Goal: Book appointment/travel/reservation

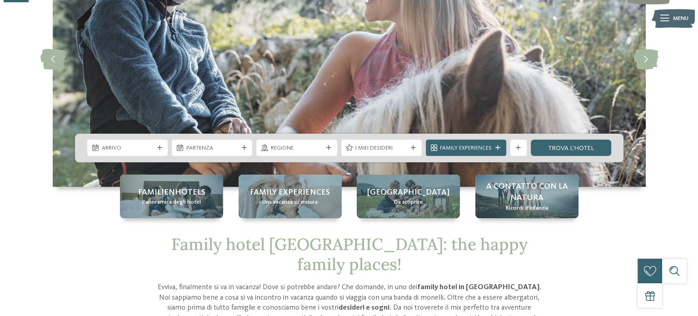
scroll to position [91, 0]
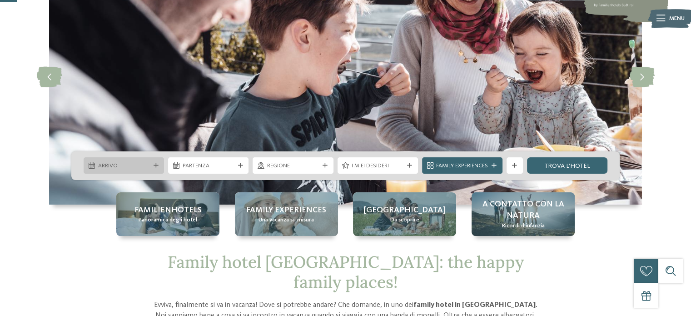
click at [156, 167] on icon at bounding box center [156, 165] width 5 height 5
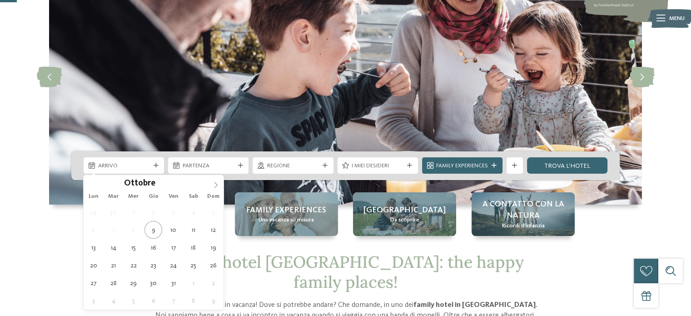
click at [218, 187] on icon at bounding box center [216, 185] width 6 height 6
type div "31.12.2025"
type input "****"
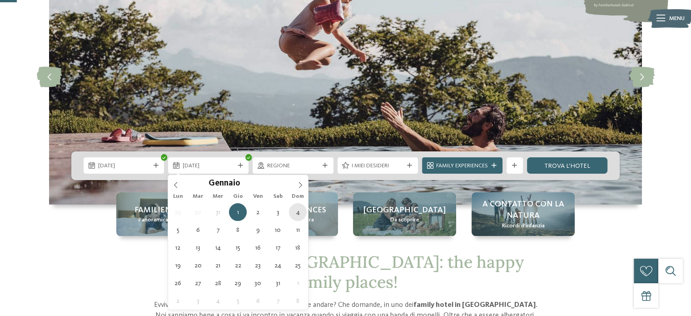
type div "04.01.2026"
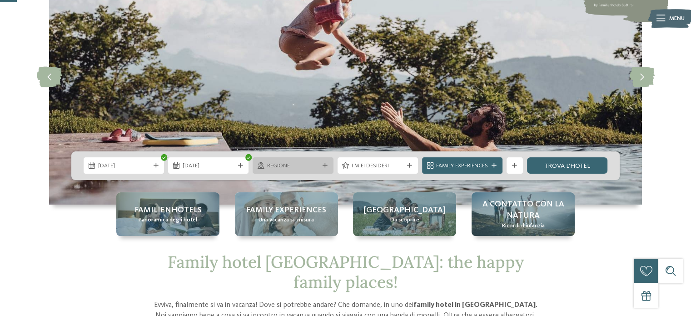
click at [323, 165] on icon at bounding box center [325, 165] width 5 height 5
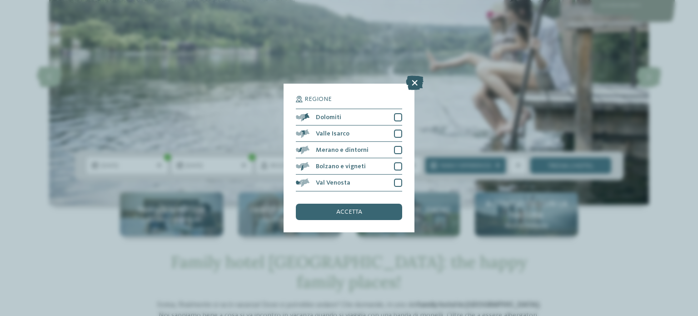
click at [415, 88] on icon at bounding box center [415, 83] width 18 height 15
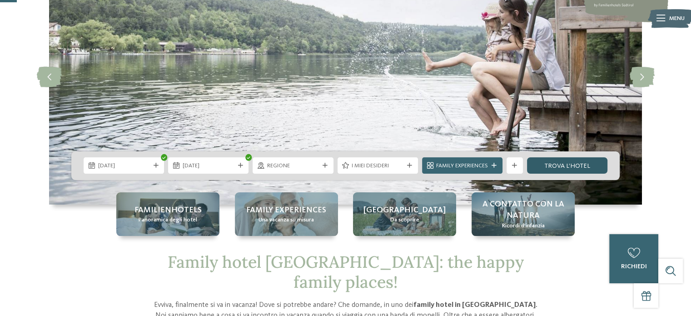
click at [565, 166] on link "trova l’hotel" at bounding box center [567, 165] width 80 height 16
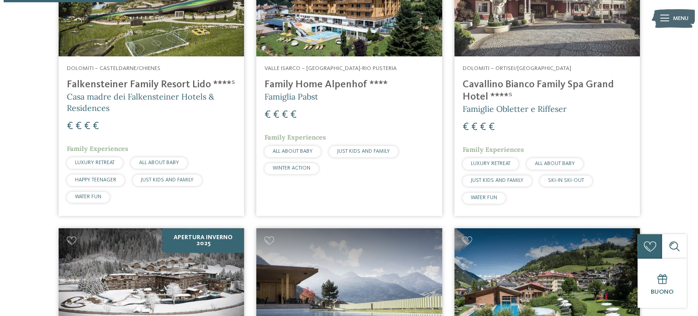
scroll to position [354, 0]
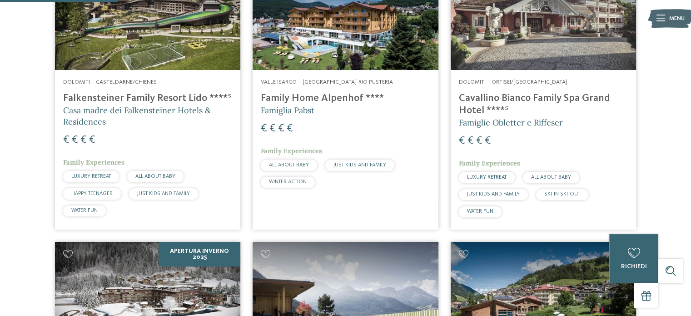
click at [174, 99] on h4 "Falkensteiner Family Resort Lido ****ˢ" at bounding box center [147, 98] width 169 height 12
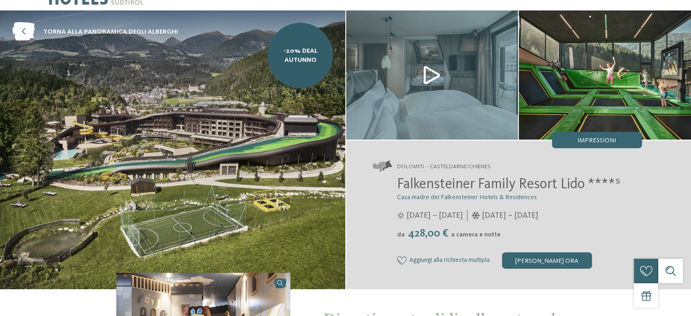
scroll to position [45, 0]
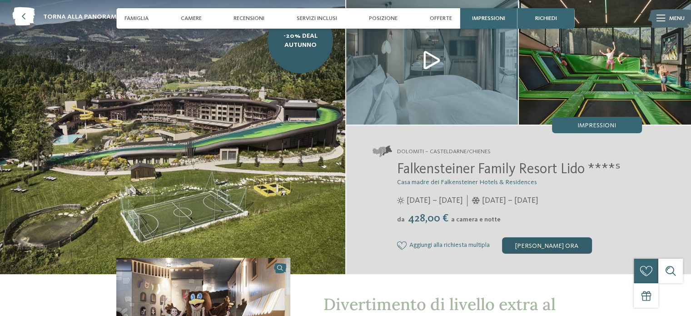
click at [543, 247] on div "[PERSON_NAME] ora" at bounding box center [547, 245] width 90 height 16
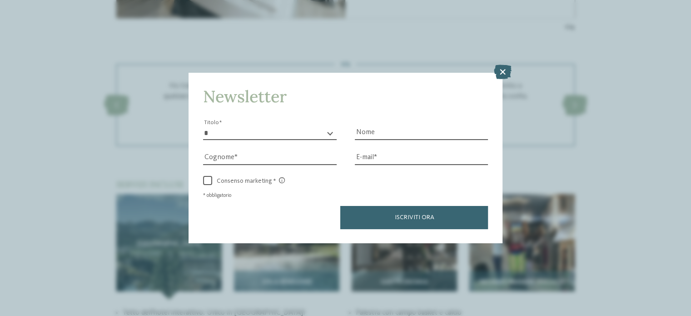
scroll to position [1087, 0]
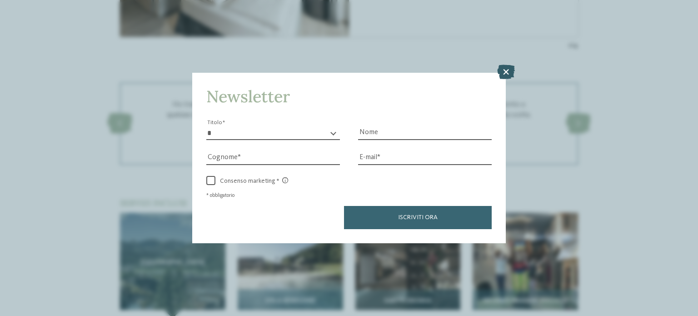
click at [504, 72] on icon at bounding box center [506, 72] width 18 height 15
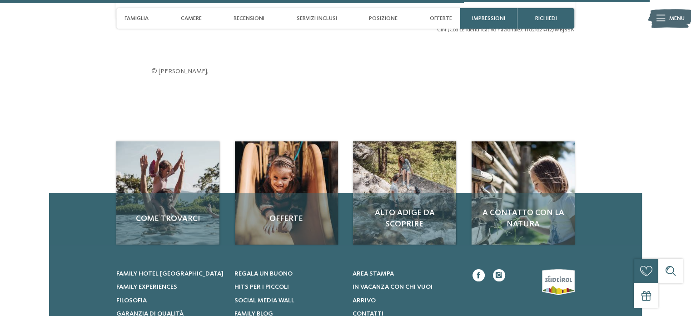
scroll to position [2722, 0]
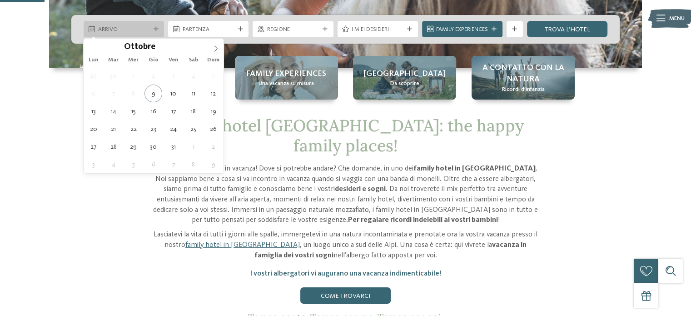
click at [158, 27] on icon at bounding box center [156, 29] width 5 height 5
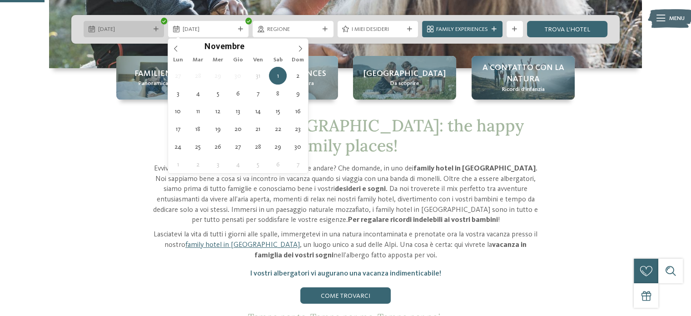
click at [154, 28] on icon at bounding box center [156, 29] width 5 height 5
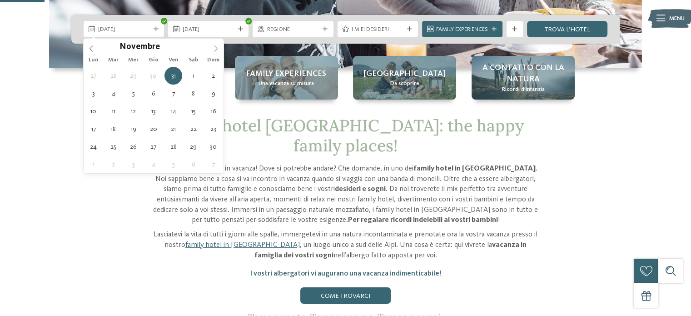
click at [213, 47] on icon at bounding box center [216, 48] width 6 height 6
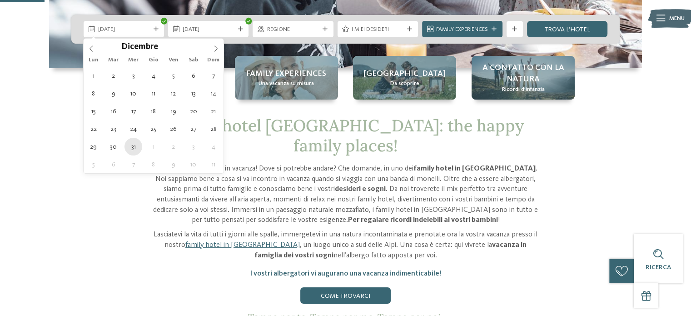
type div "31.12.2025"
type input "****"
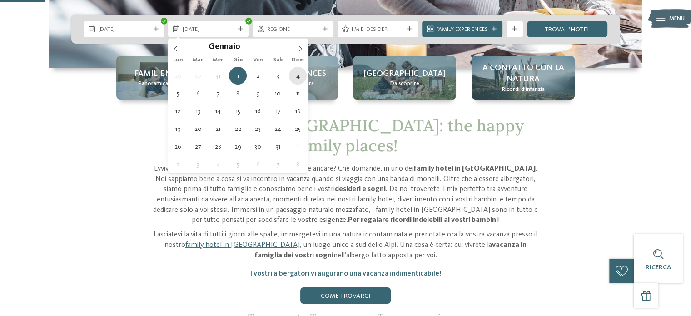
type div "04.01.2026"
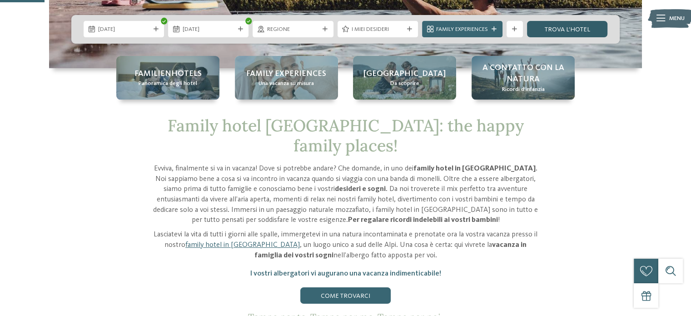
click at [570, 30] on link "trova l’hotel" at bounding box center [567, 29] width 80 height 16
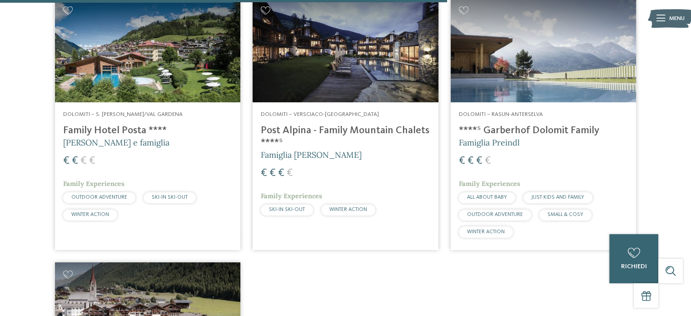
scroll to position [1444, 0]
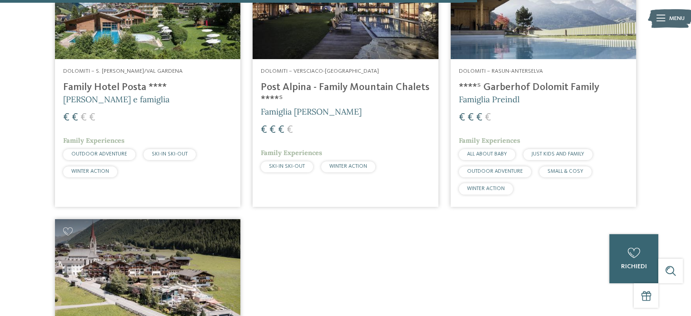
click at [128, 86] on h4 "Family Hotel Posta ****" at bounding box center [147, 87] width 169 height 12
click at [131, 70] on span "Dolomiti – S. [PERSON_NAME]/Val Gardena" at bounding box center [122, 71] width 119 height 6
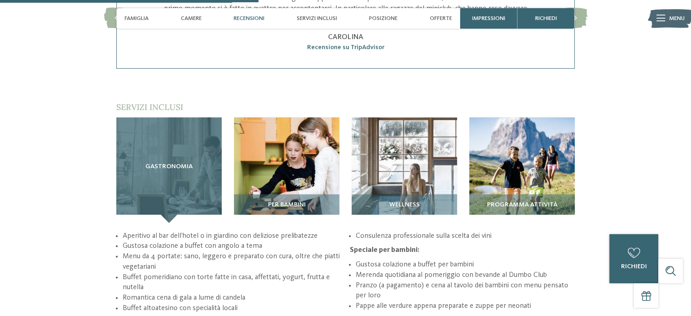
scroll to position [1090, 0]
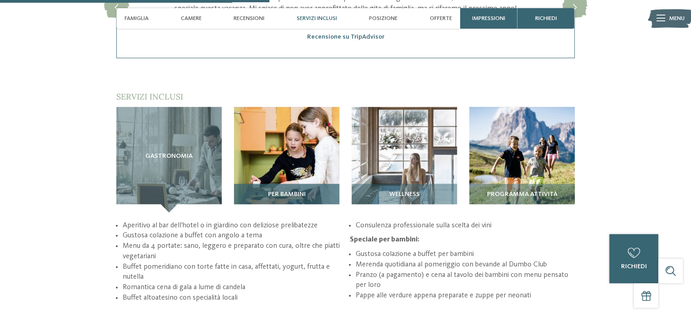
click at [287, 155] on img at bounding box center [286, 159] width 105 height 105
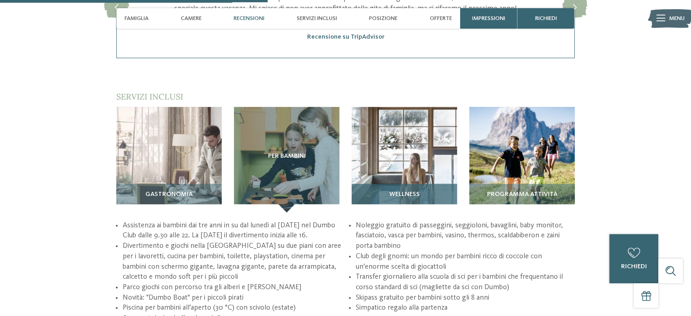
click at [382, 161] on img at bounding box center [404, 159] width 105 height 105
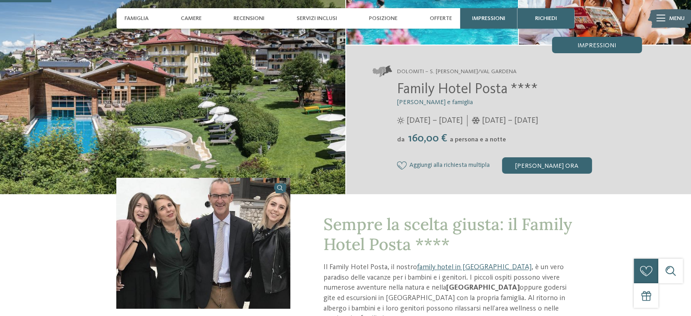
scroll to position [91, 0]
